Goal: Transaction & Acquisition: Purchase product/service

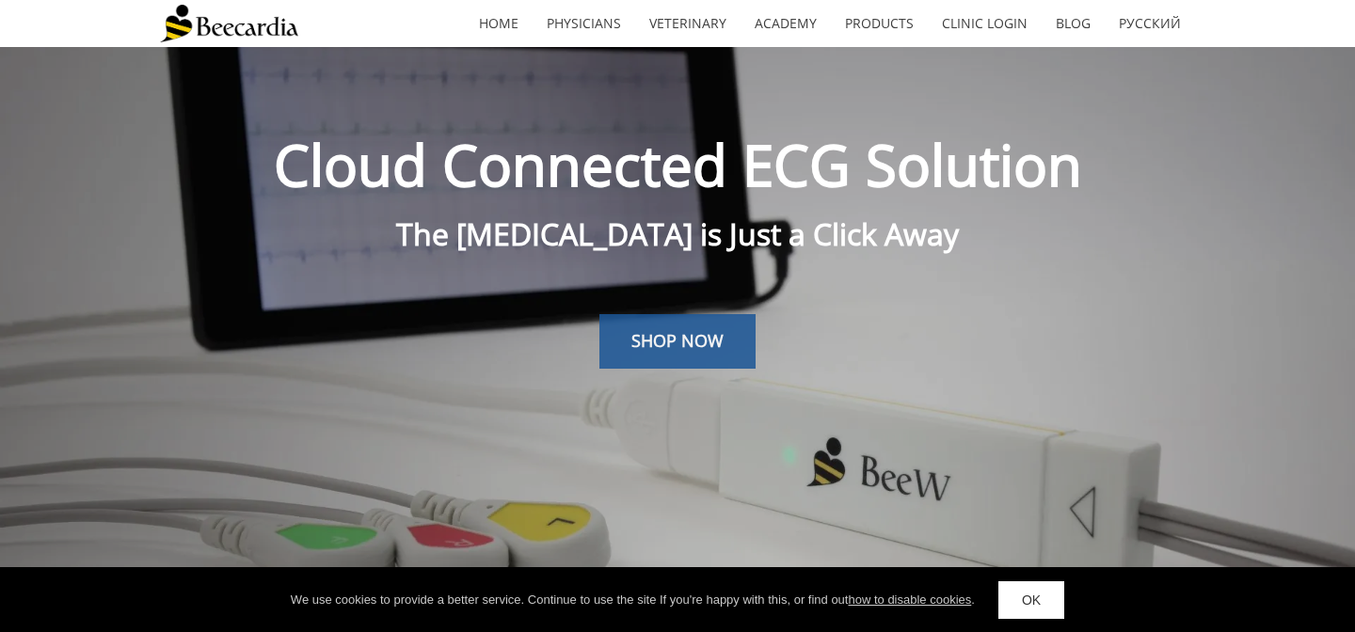
click at [677, 339] on span "SHOP NOW" at bounding box center [677, 340] width 92 height 23
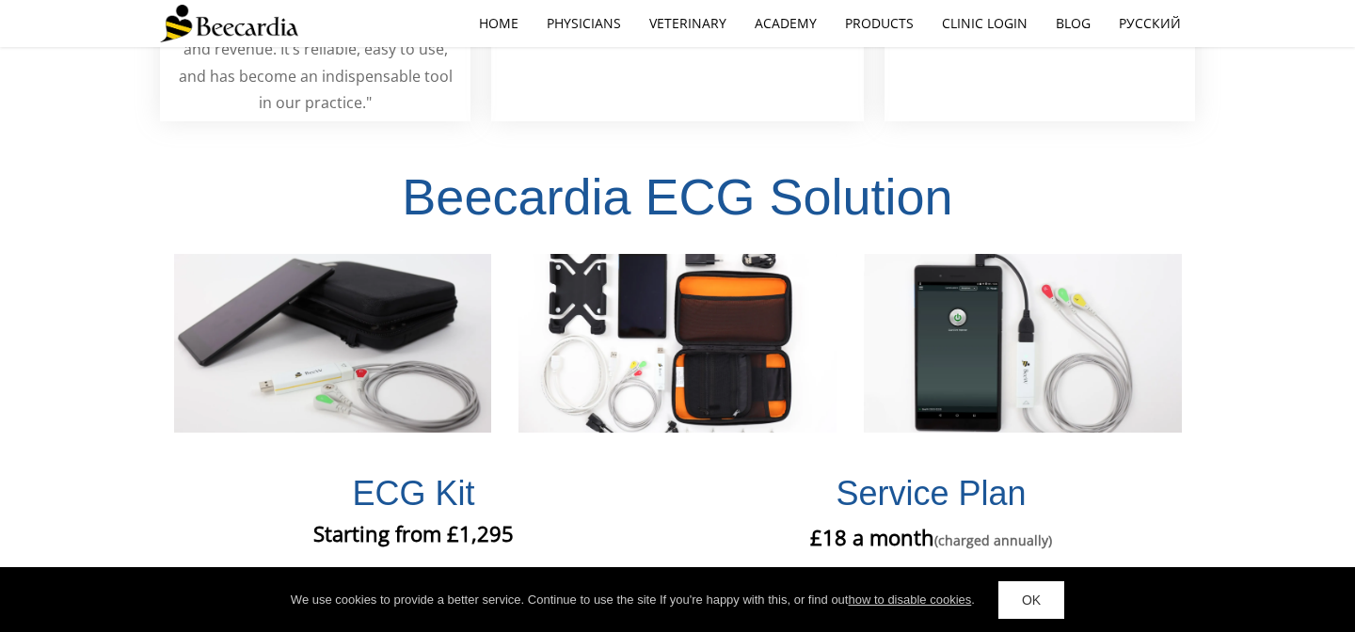
scroll to position [3854, 0]
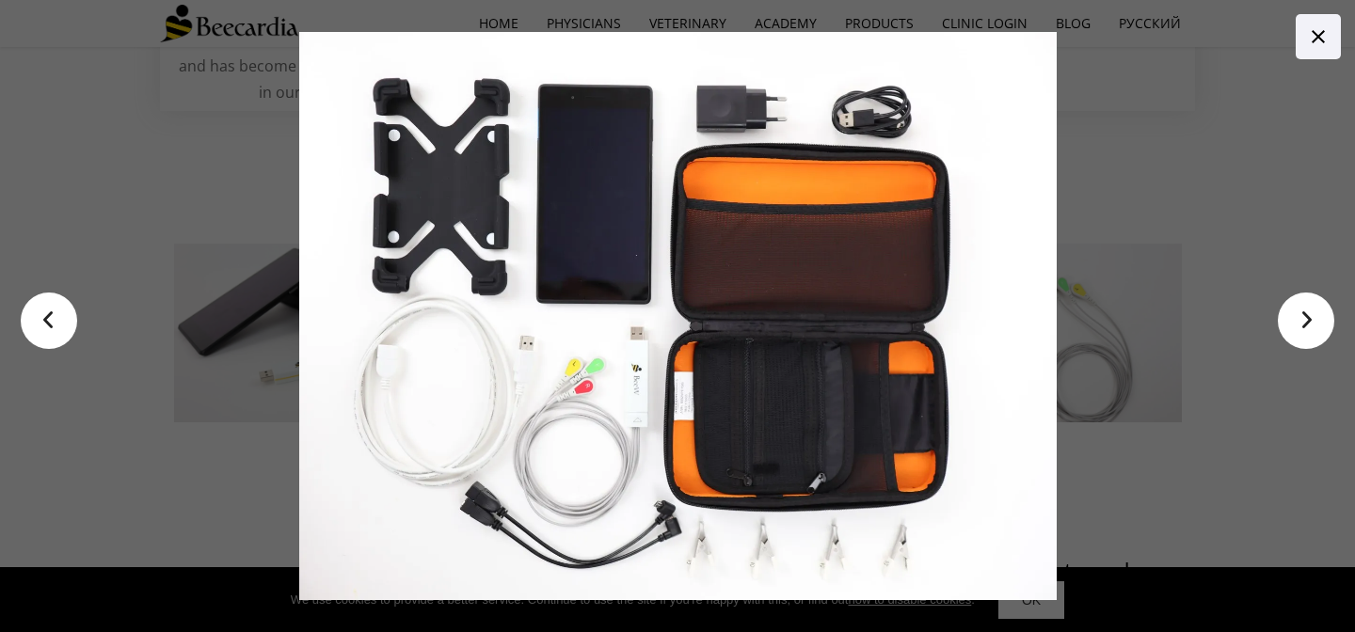
click at [1317, 319] on link ">" at bounding box center [1306, 321] width 56 height 56
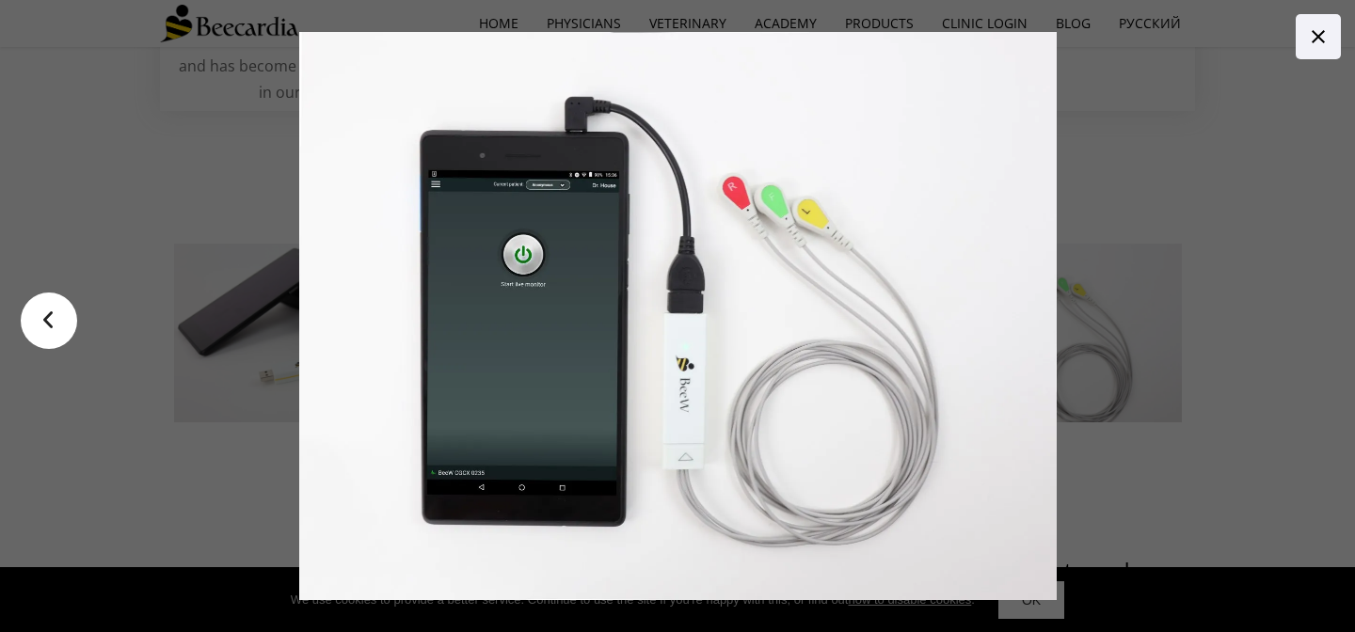
click at [1317, 319] on div at bounding box center [908, 316] width 1219 height 569
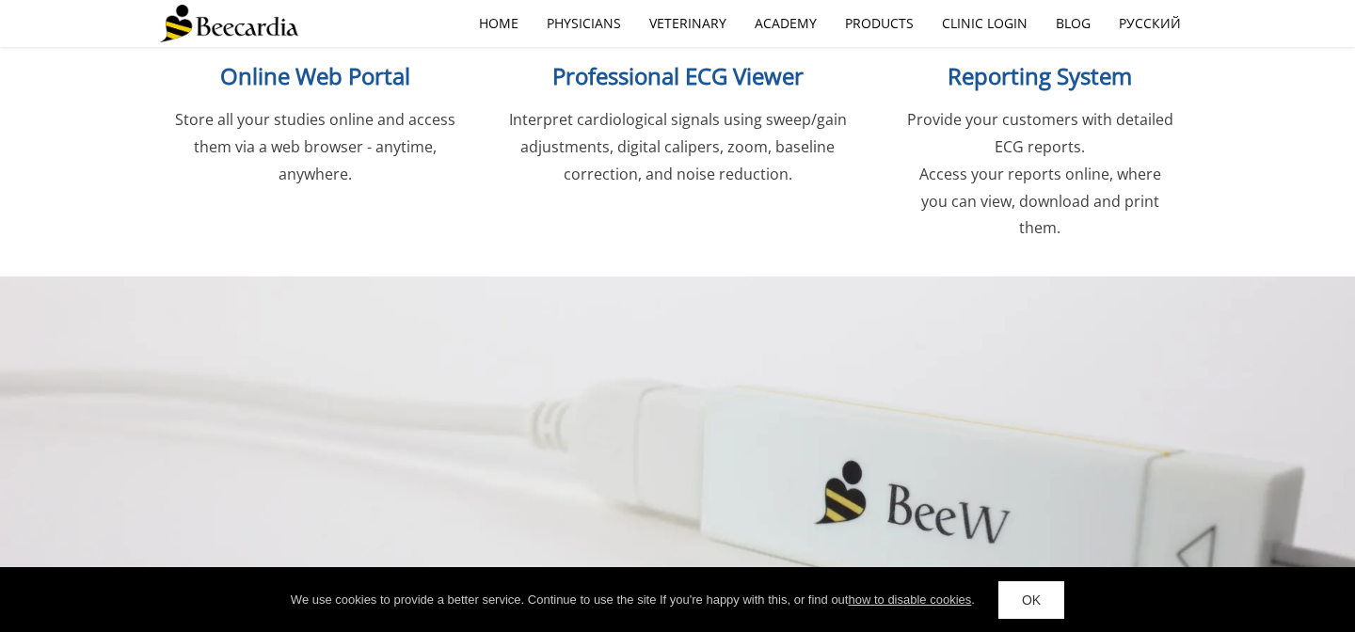
scroll to position [2574, 0]
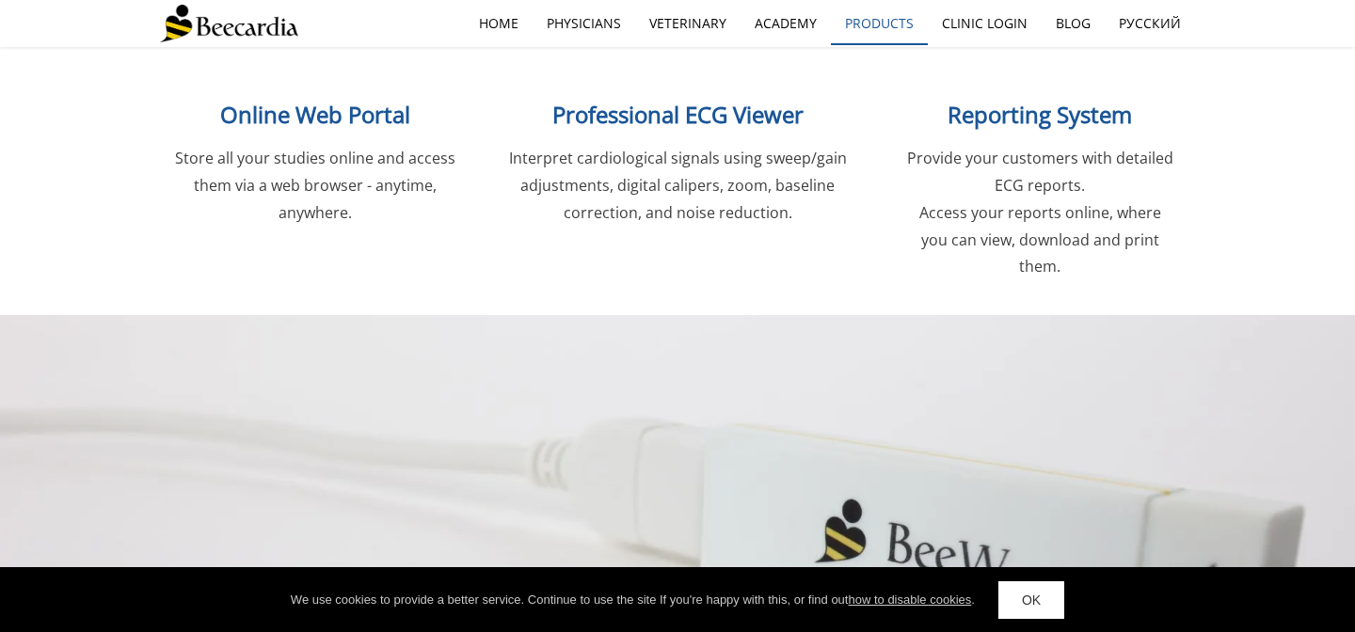
click at [877, 18] on link "Products" at bounding box center [879, 23] width 97 height 43
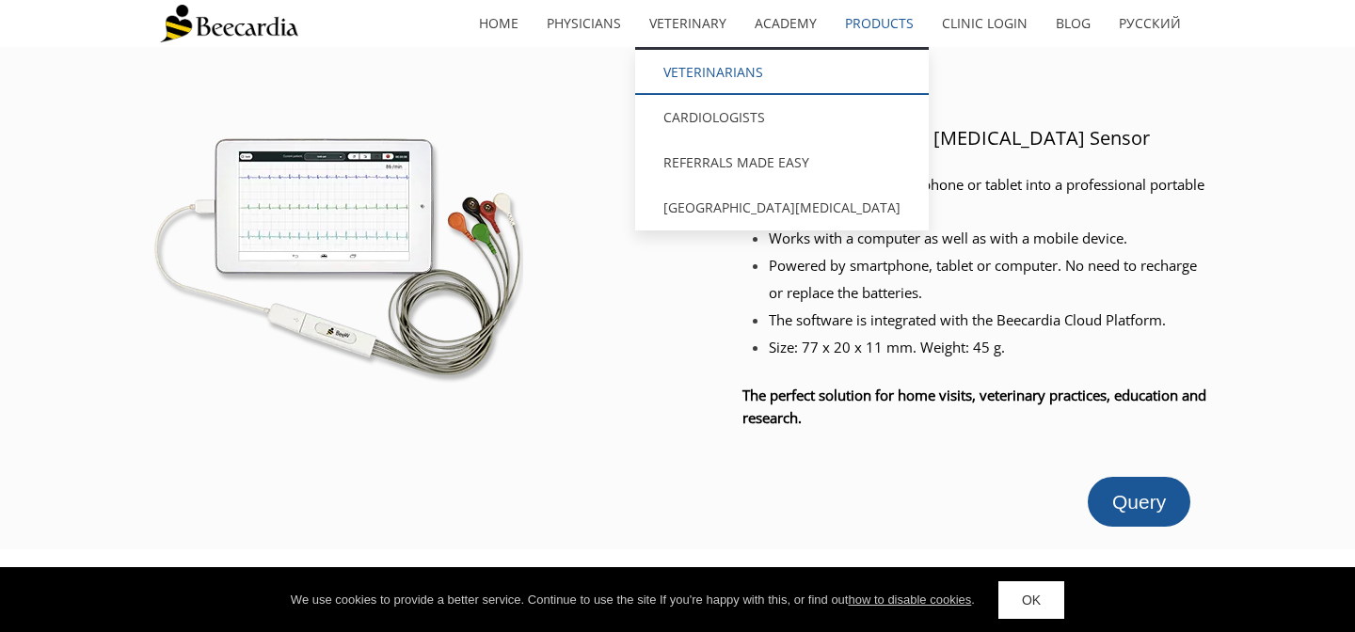
click at [689, 57] on link "Veterinarians" at bounding box center [782, 72] width 294 height 45
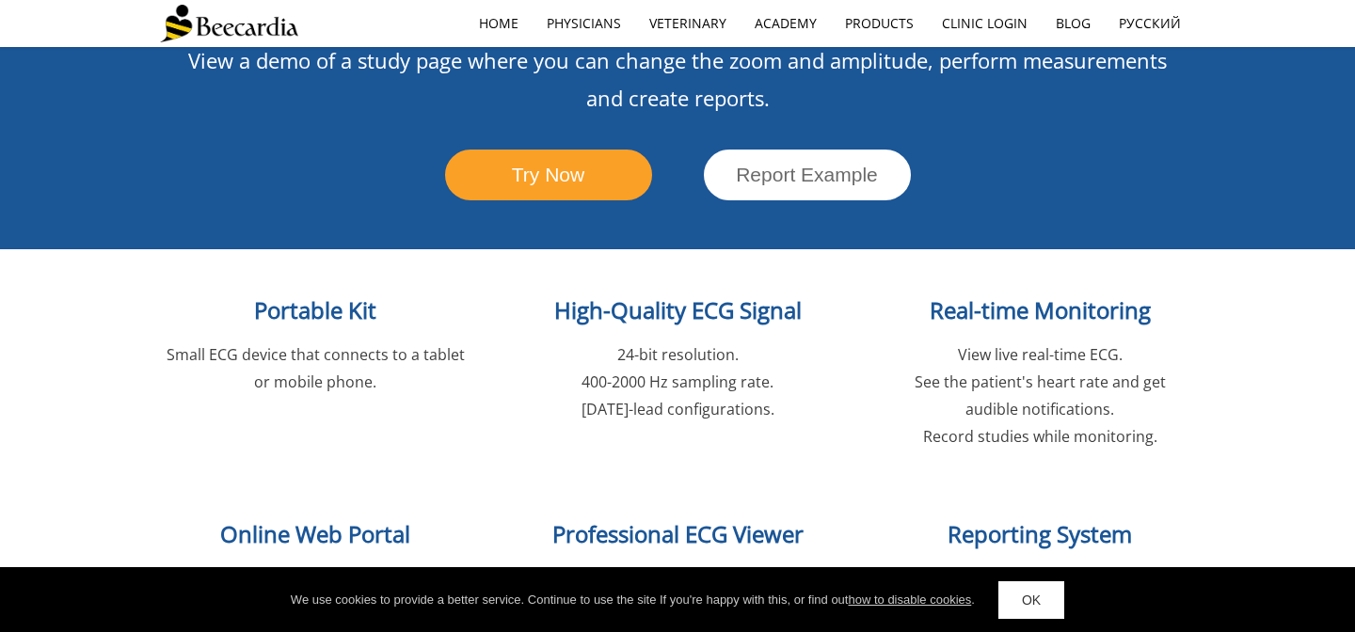
scroll to position [2156, 0]
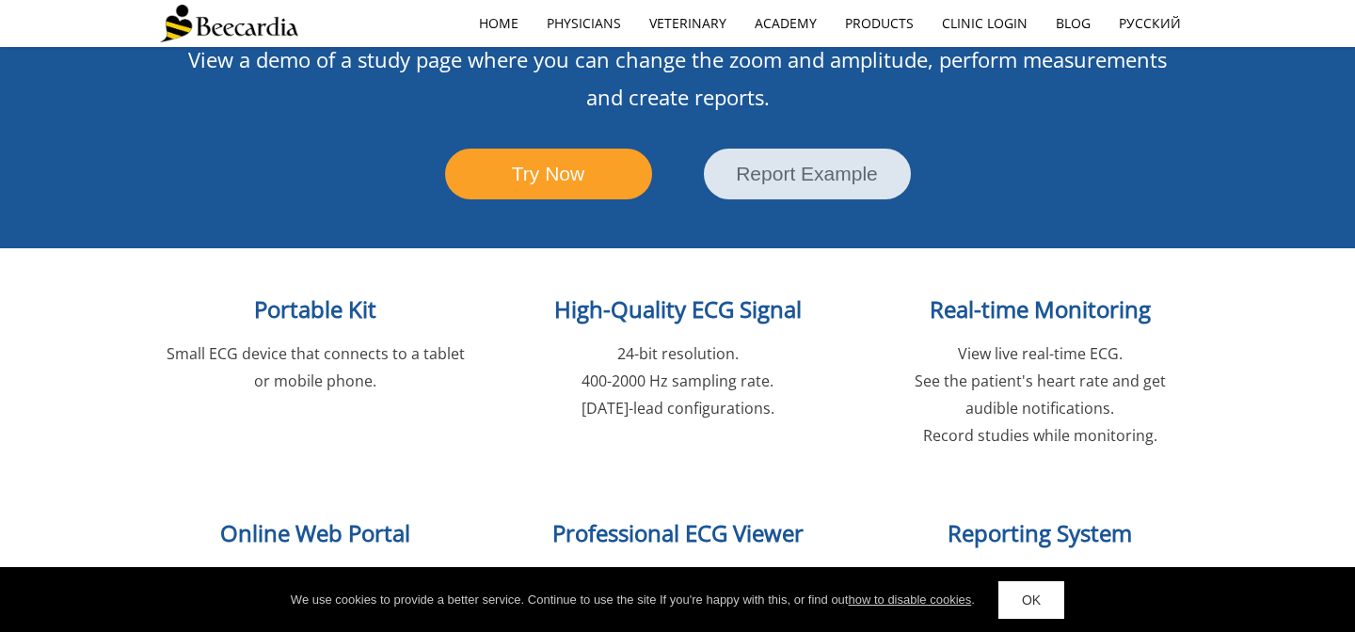
click at [828, 149] on link "Report Example" at bounding box center [807, 174] width 207 height 50
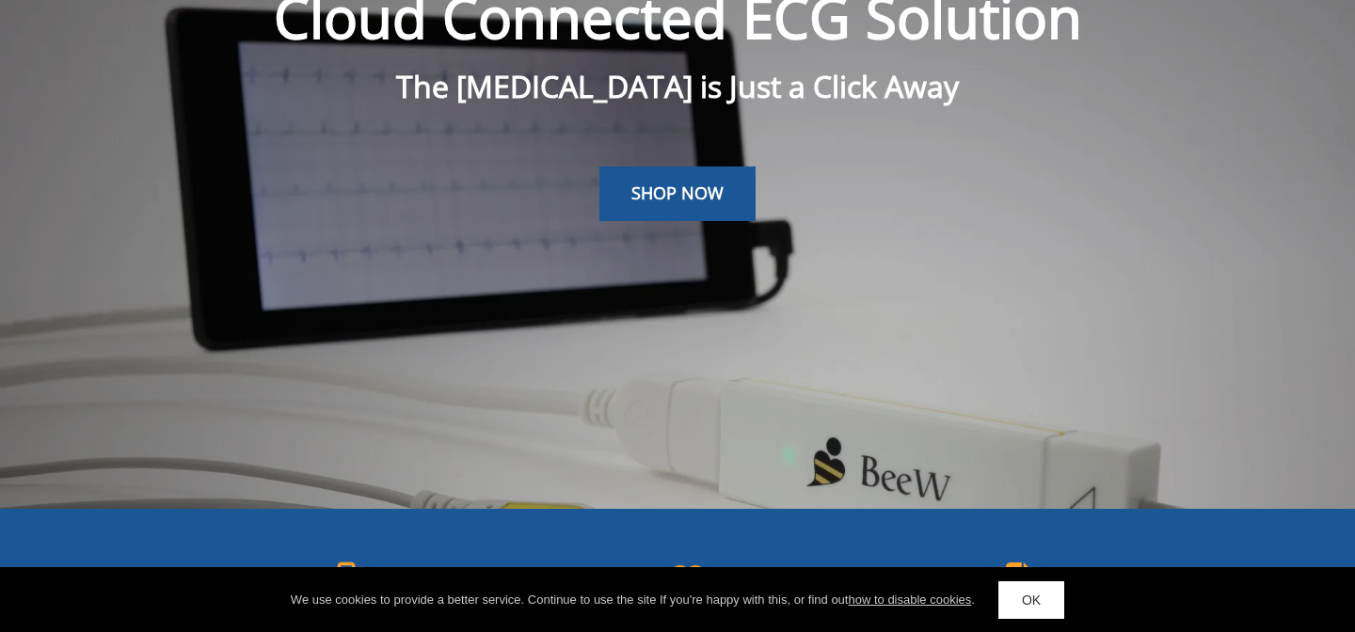
scroll to position [0, 0]
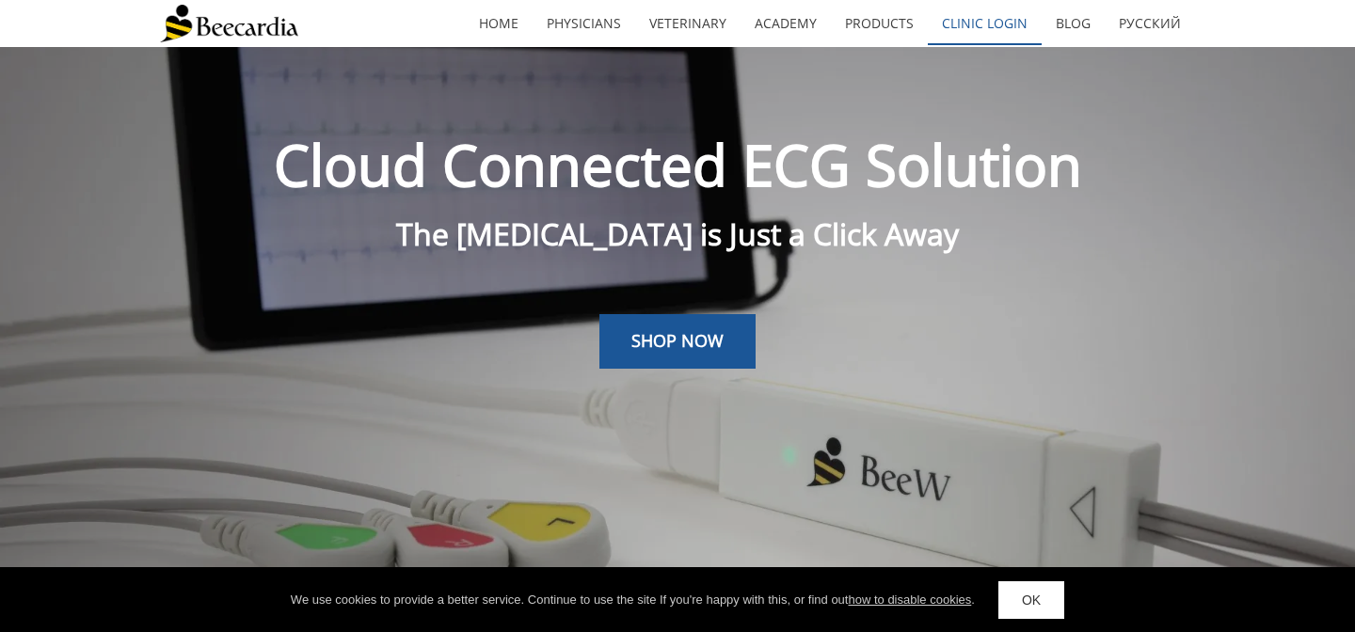
click at [1003, 33] on link "Clinic Login" at bounding box center [985, 23] width 114 height 43
